Goal: Book appointment/travel/reservation

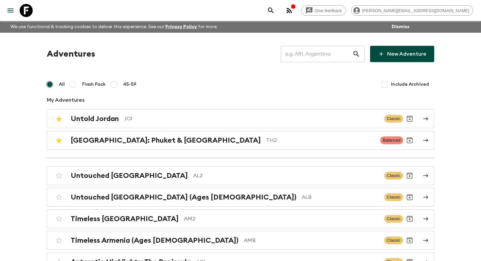
scroll to position [175, 0]
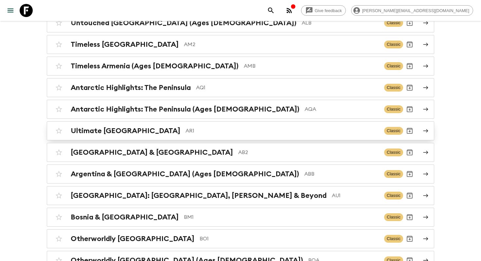
click at [186, 130] on p "AR1" at bounding box center [283, 131] width 194 height 8
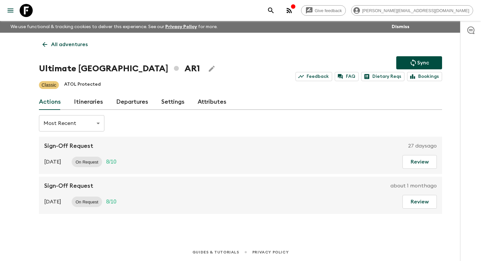
click at [91, 99] on link "Itineraries" at bounding box center [88, 102] width 29 height 16
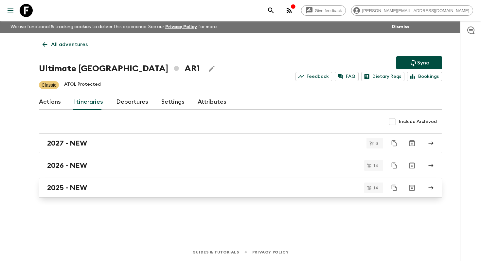
click at [105, 182] on link "2025 - NEW" at bounding box center [241, 188] width 404 height 20
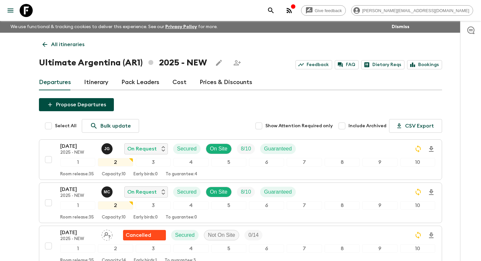
scroll to position [272, 0]
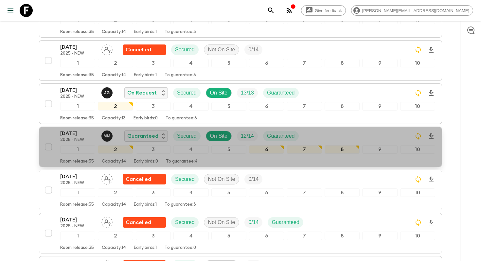
click at [76, 137] on p "[DATE]" at bounding box center [78, 134] width 36 height 8
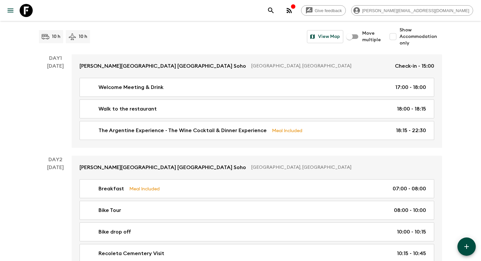
scroll to position [1371, 0]
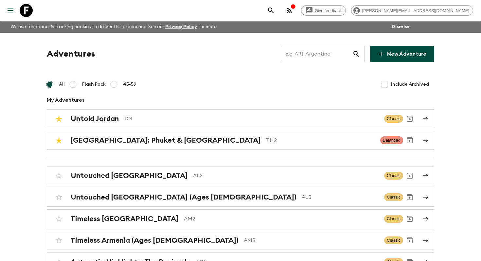
scroll to position [456, 0]
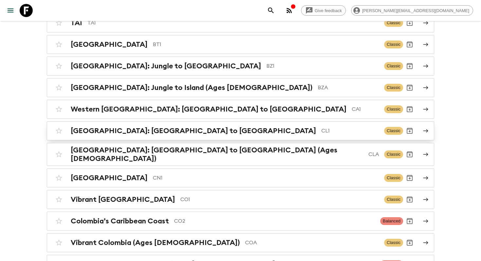
click at [322, 132] on p "CL1" at bounding box center [351, 131] width 58 height 8
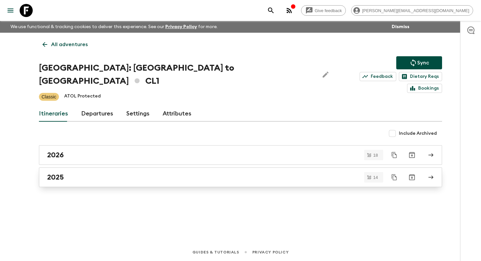
click at [164, 168] on link "2025" at bounding box center [241, 178] width 404 height 20
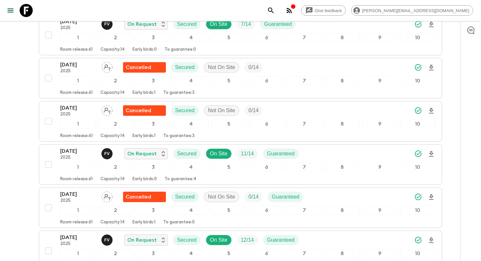
scroll to position [540, 0]
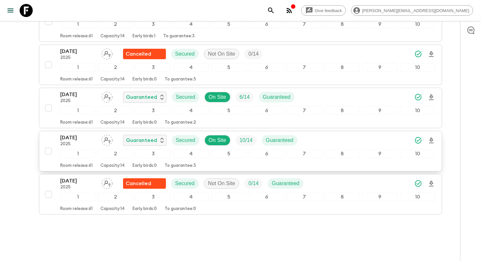
click at [77, 142] on p "2025" at bounding box center [78, 144] width 36 height 5
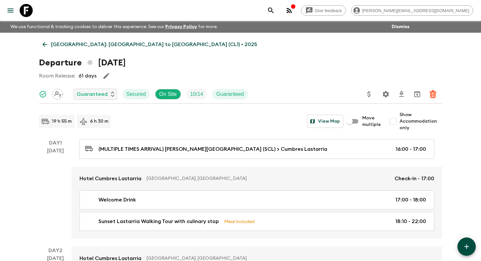
scroll to position [193, 0]
